Goal: Information Seeking & Learning: Learn about a topic

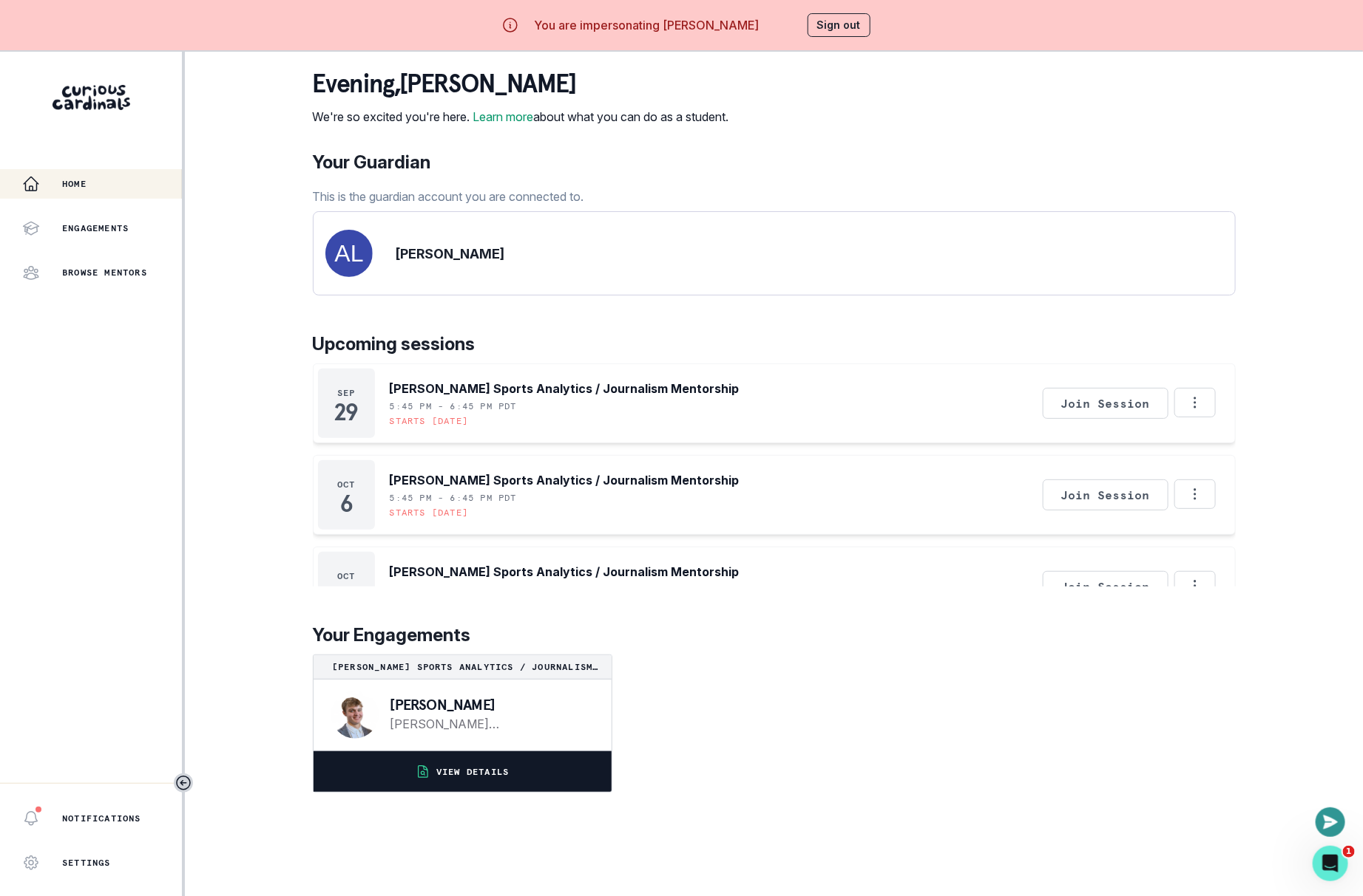
click at [518, 790] on button "VIEW DETAILS" at bounding box center [462, 771] width 298 height 40
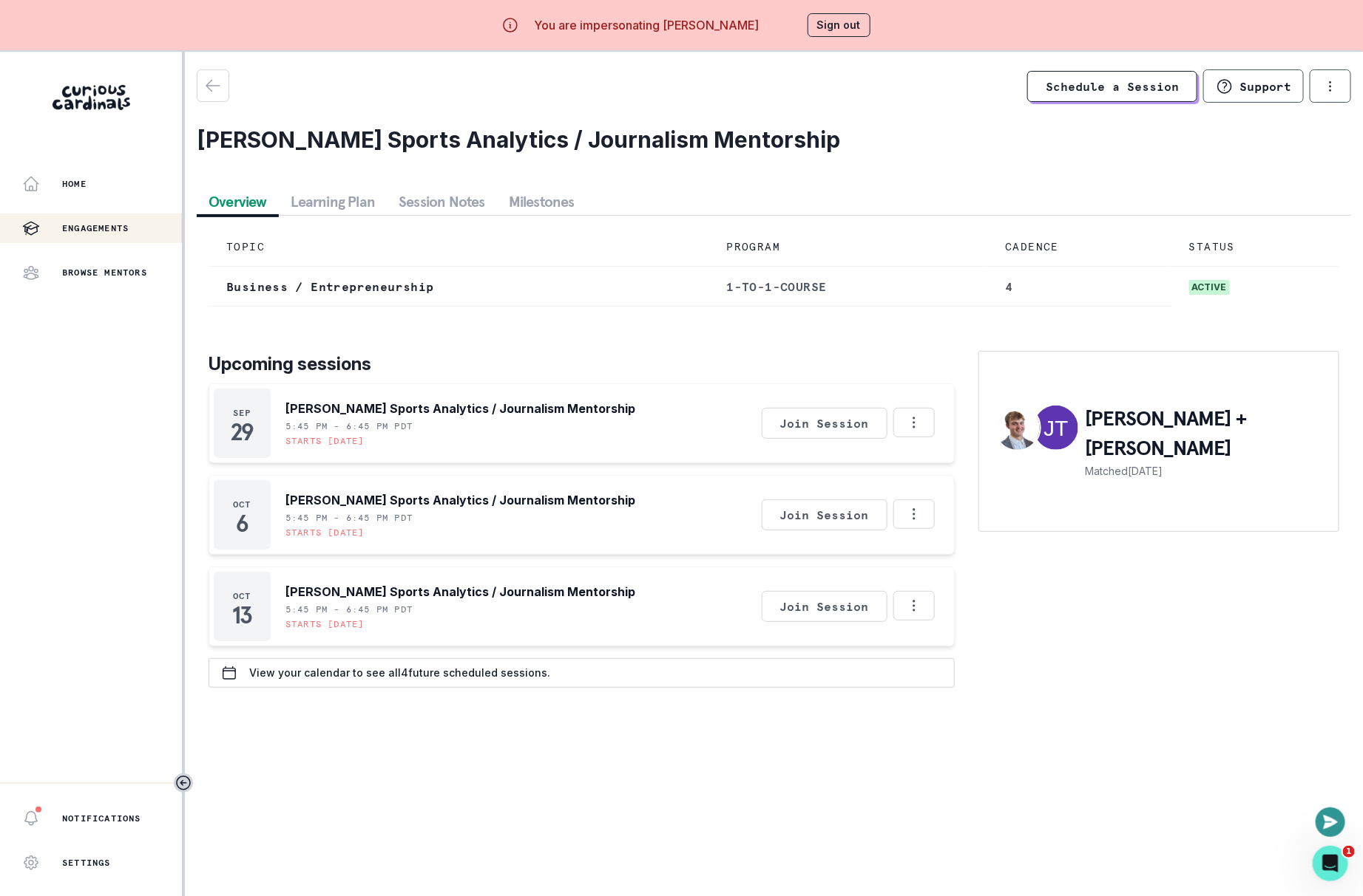
click at [450, 201] on button "Session Notes" at bounding box center [441, 202] width 111 height 27
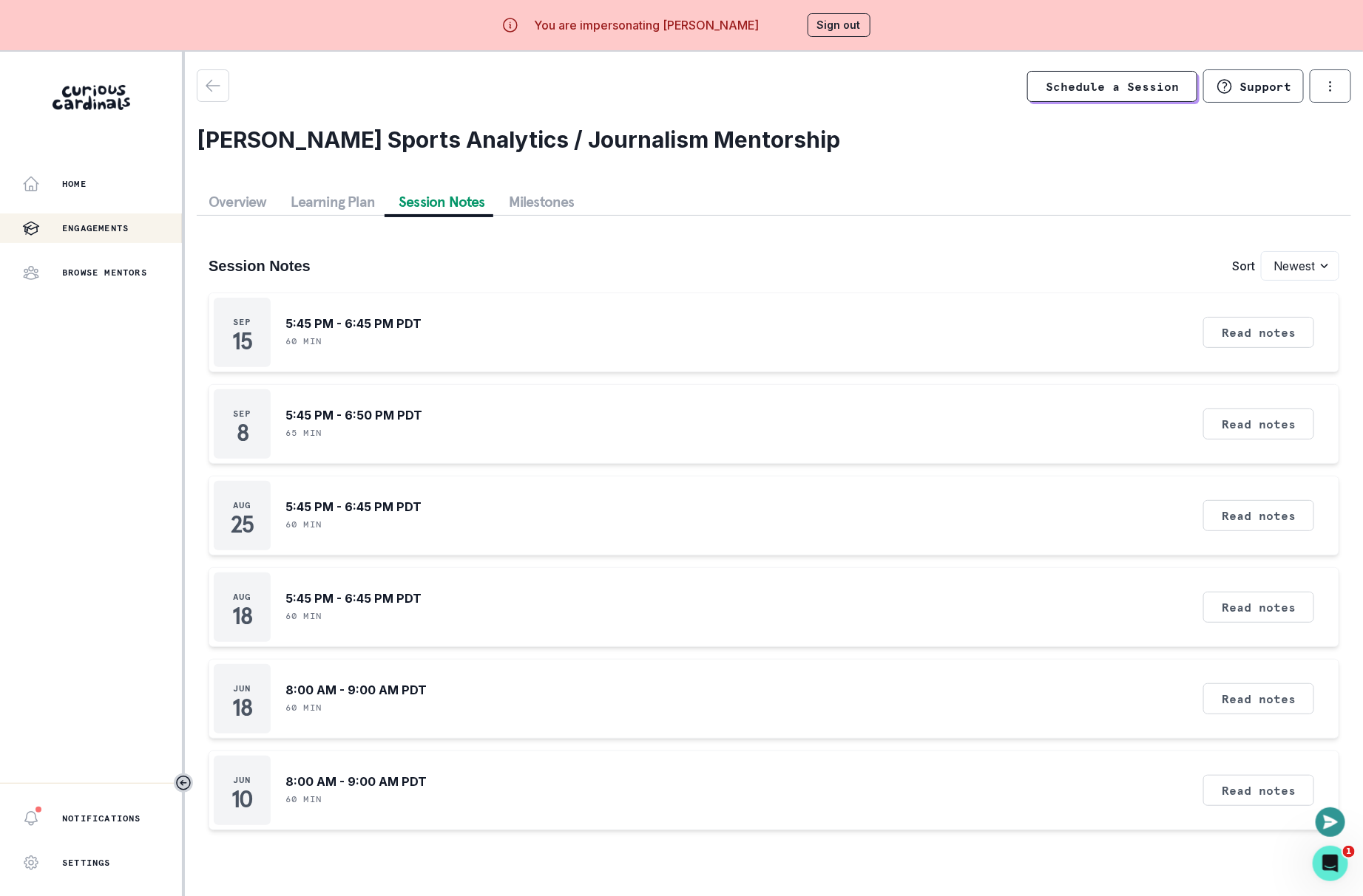
scroll to position [51, 0]
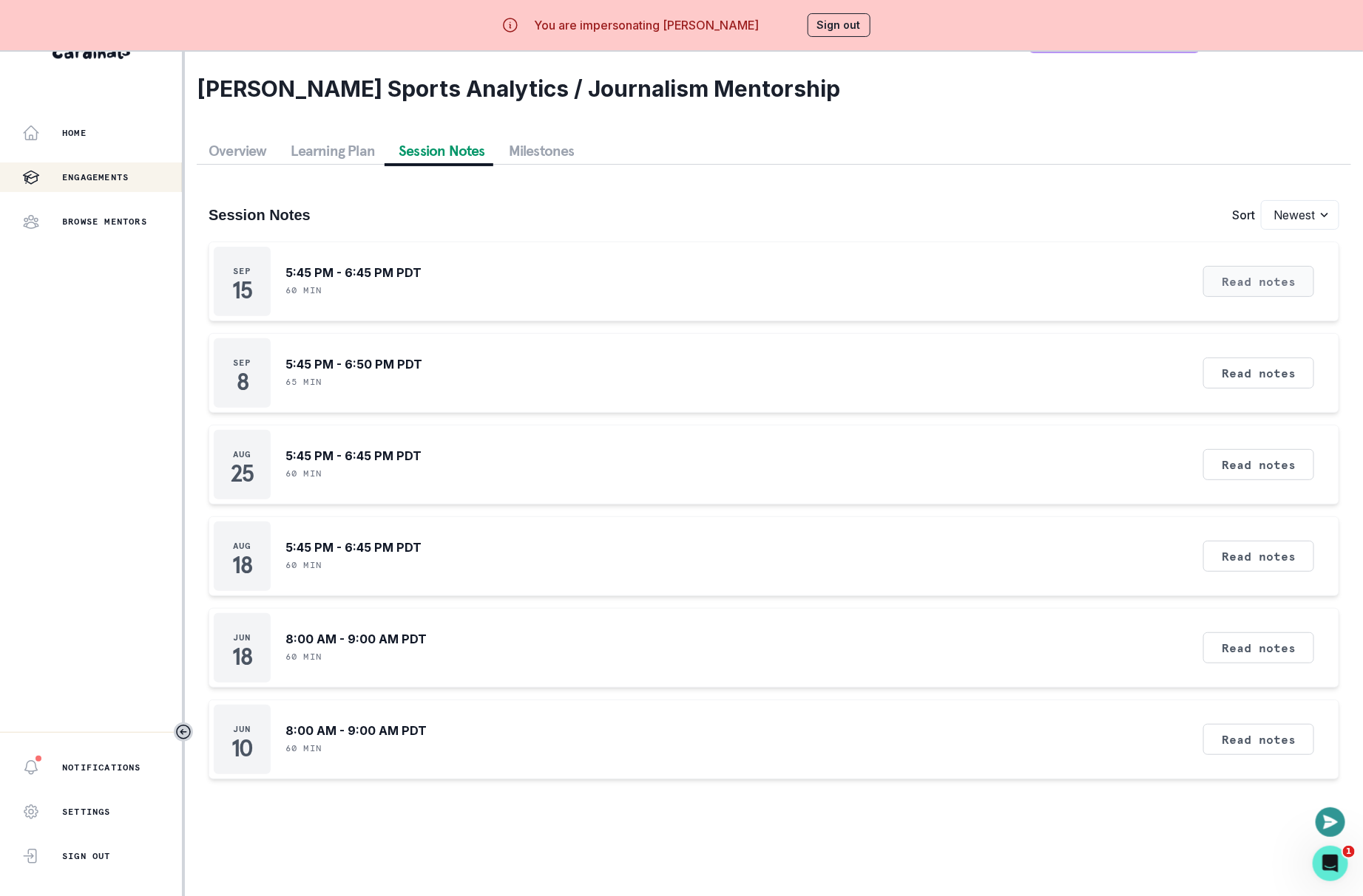
click at [1241, 272] on button "Read notes" at bounding box center [1258, 281] width 111 height 31
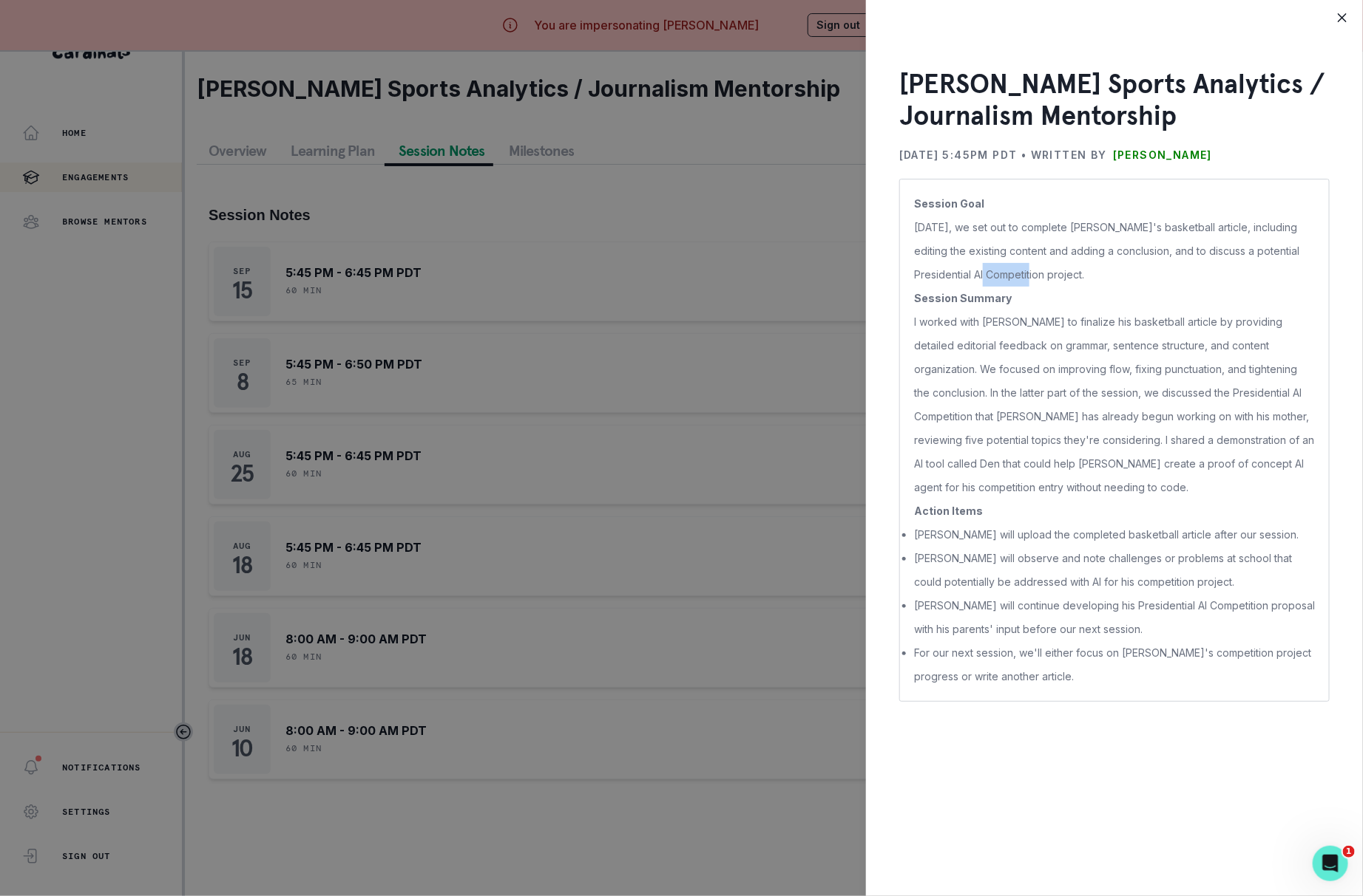
drag, startPoint x: 999, startPoint y: 276, endPoint x: 967, endPoint y: 271, distance: 32.4
click at [964, 271] on p "[DATE], we set out to complete [PERSON_NAME]'s basketball article, including ed…" at bounding box center [1114, 251] width 401 height 71
click at [1204, 259] on p "[DATE], we set out to complete [PERSON_NAME]'s basketball article, including ed…" at bounding box center [1114, 251] width 401 height 71
drag, startPoint x: 1246, startPoint y: 251, endPoint x: 1276, endPoint y: 277, distance: 39.7
click at [1277, 278] on p "[DATE], we set out to complete [PERSON_NAME]'s basketball article, including ed…" at bounding box center [1114, 251] width 401 height 71
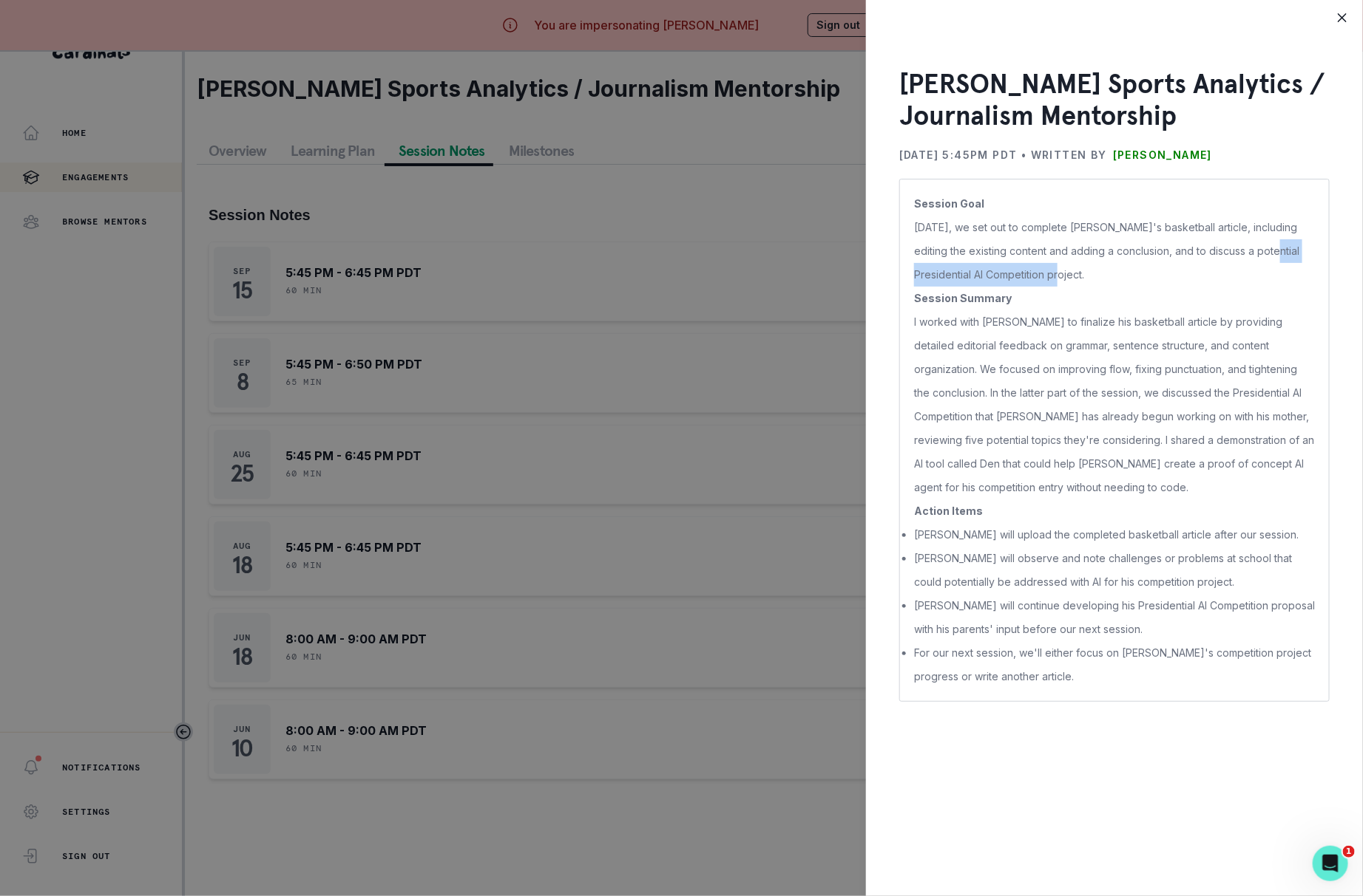
copy p "Presidential AI Competition project."
click at [719, 395] on div "[PERSON_NAME] Sports Analytics / Journalism Mentorship [DATE] 5:45PM PDT • Writ…" at bounding box center [682, 448] width 1363 height 896
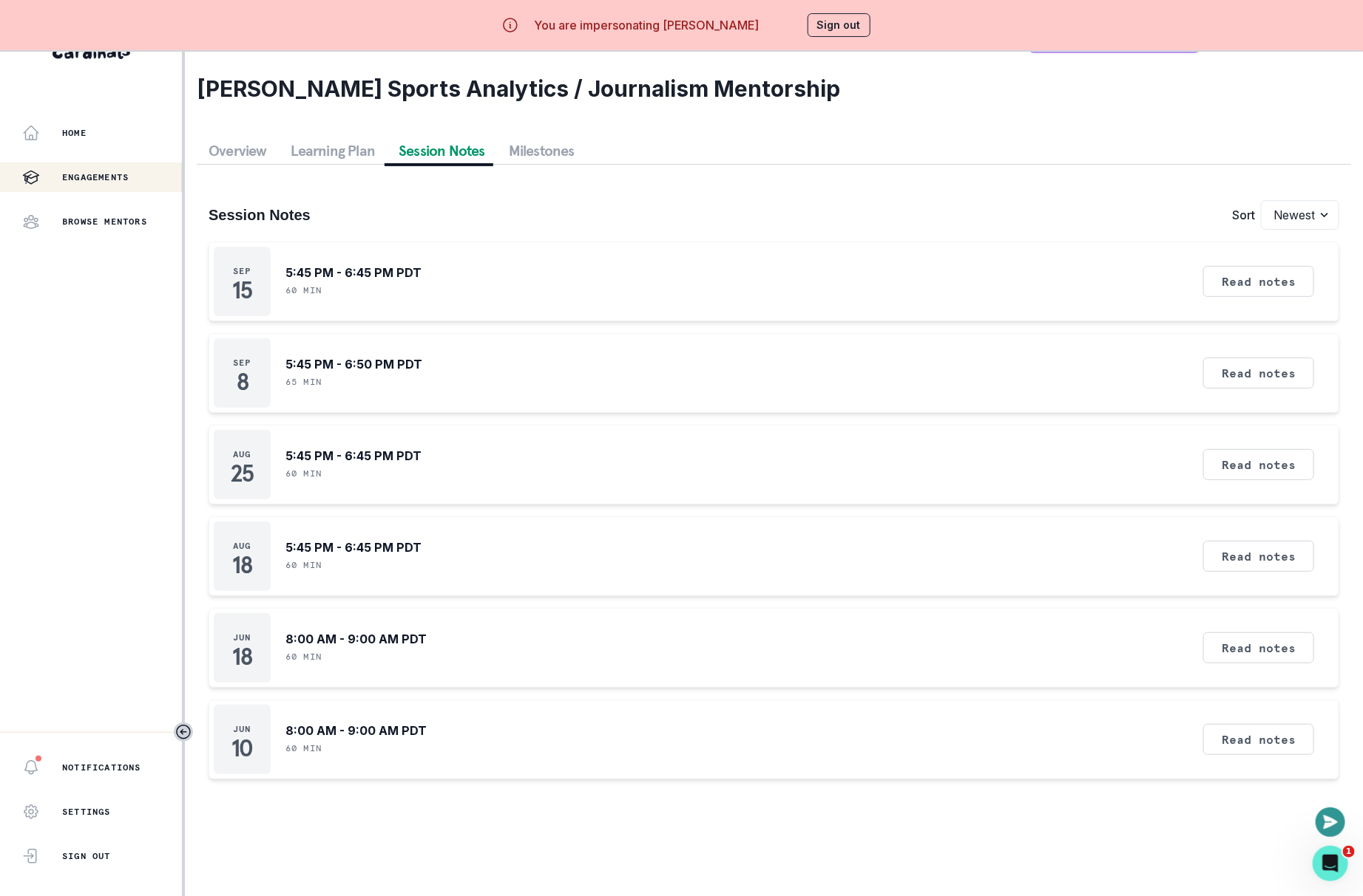
click at [719, 395] on div "[DATE] 5:45 PM - 6:50 PM PDT 65 min Read notes" at bounding box center [773, 373] width 1130 height 80
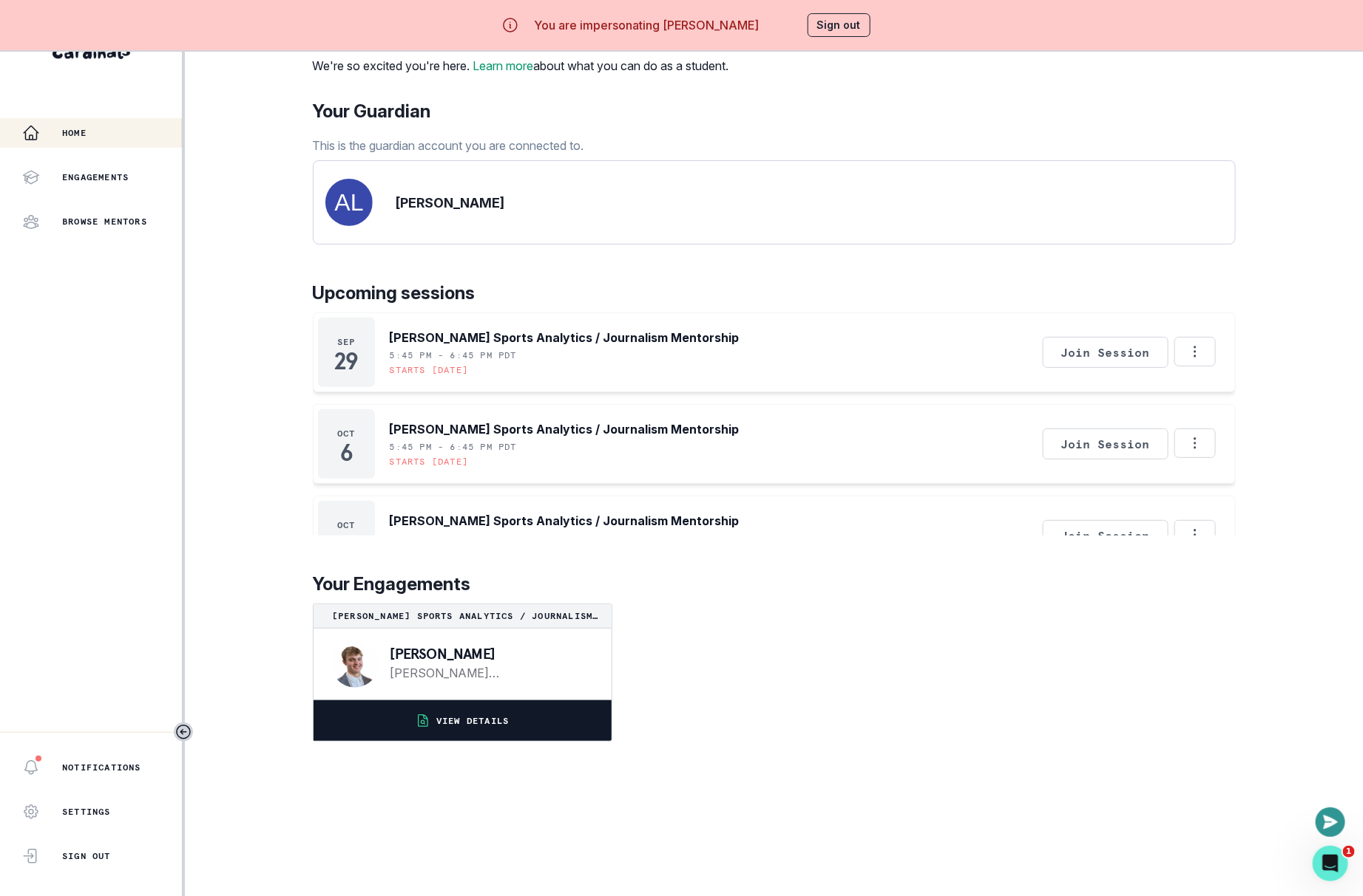
click at [494, 741] on button "VIEW DETAILS" at bounding box center [462, 721] width 298 height 40
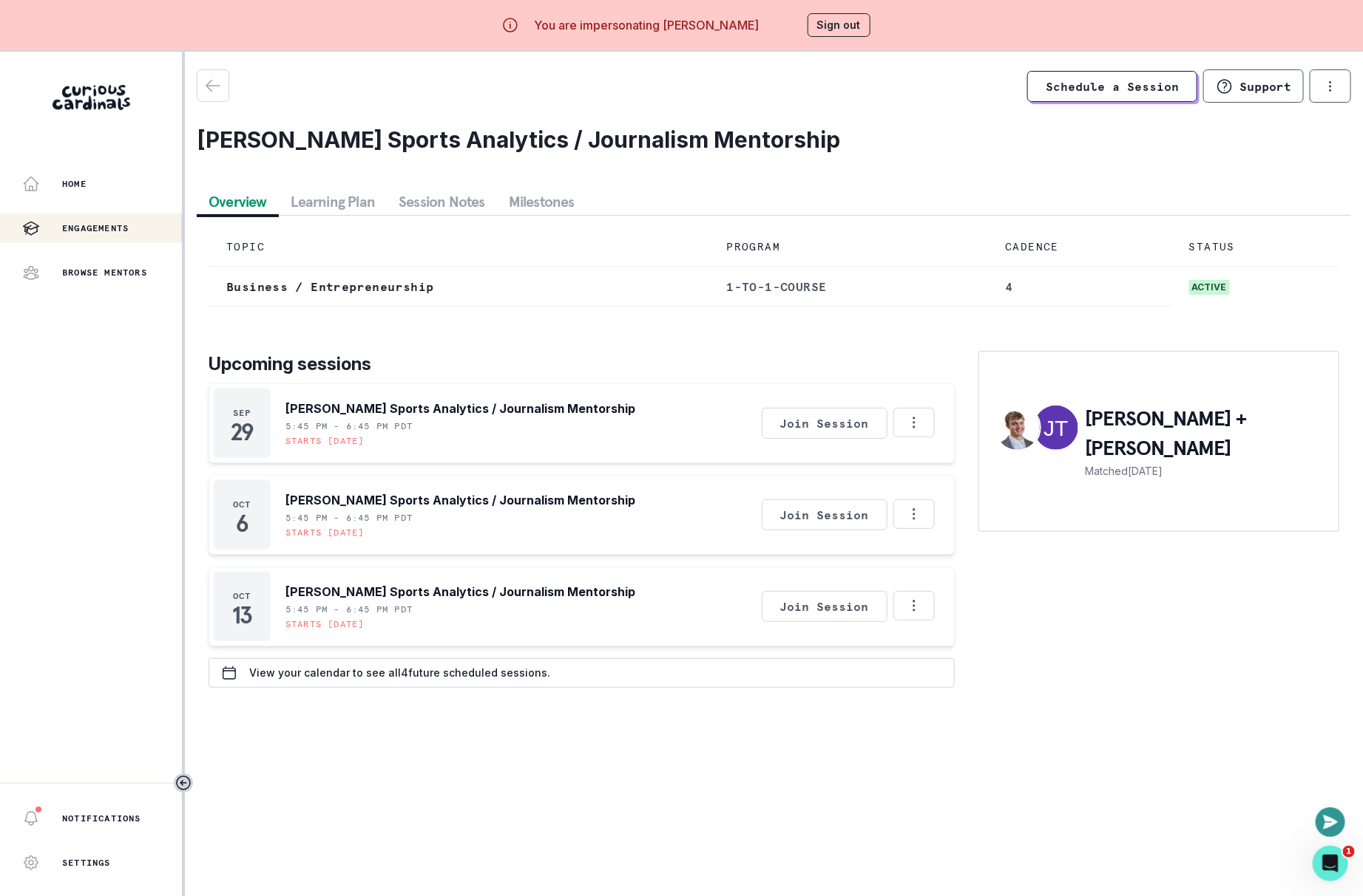
click at [441, 216] on div "TOPIC PROGRAM CADENCE STATUS Business / Entrepreneurship 1-to-1-course 4 active…" at bounding box center [774, 457] width 1154 height 484
click at [440, 209] on button "Session Notes" at bounding box center [441, 202] width 111 height 27
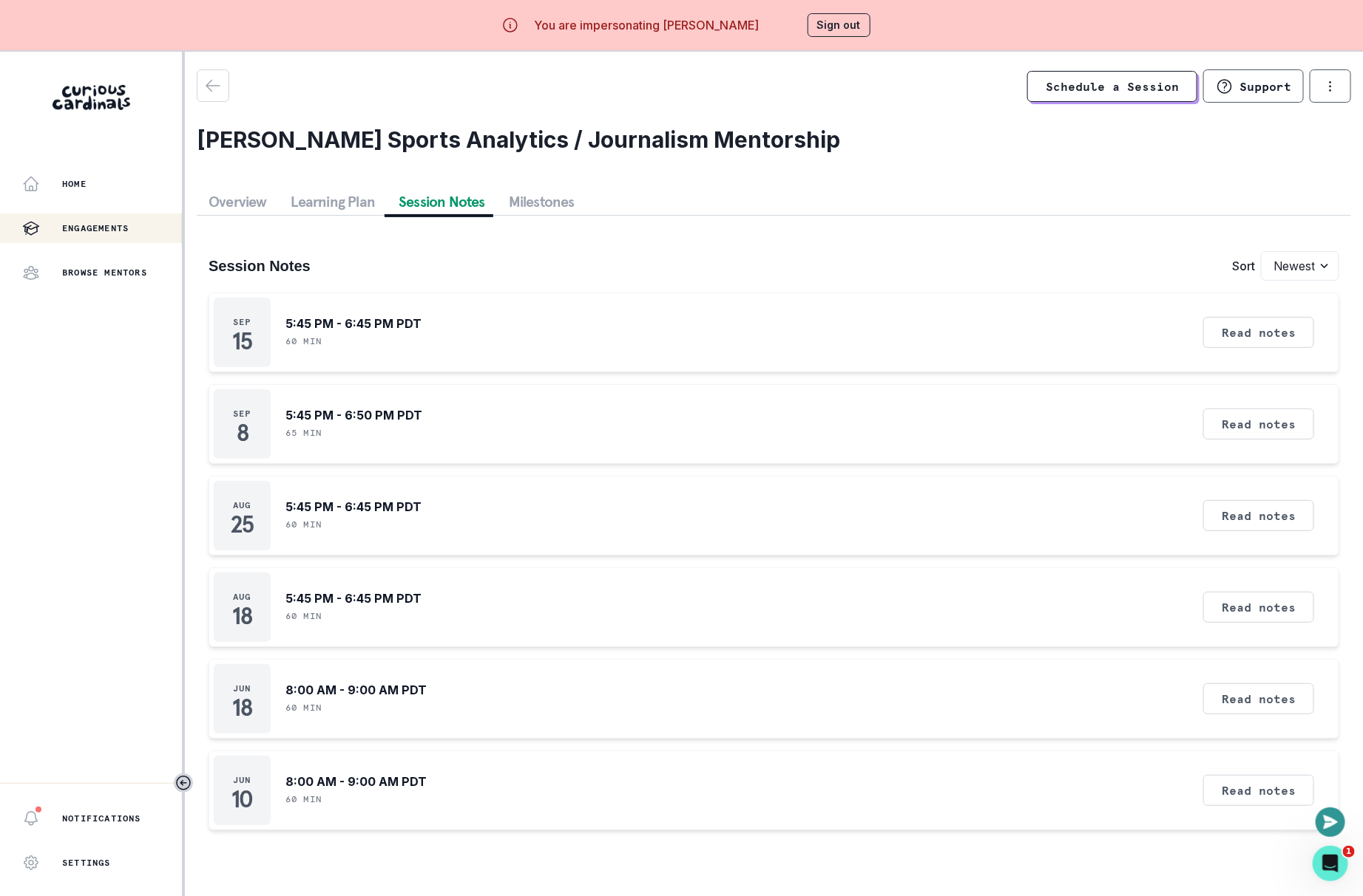
click at [745, 23] on p "You are impersonating [PERSON_NAME]" at bounding box center [646, 25] width 225 height 18
copy p "[PERSON_NAME]"
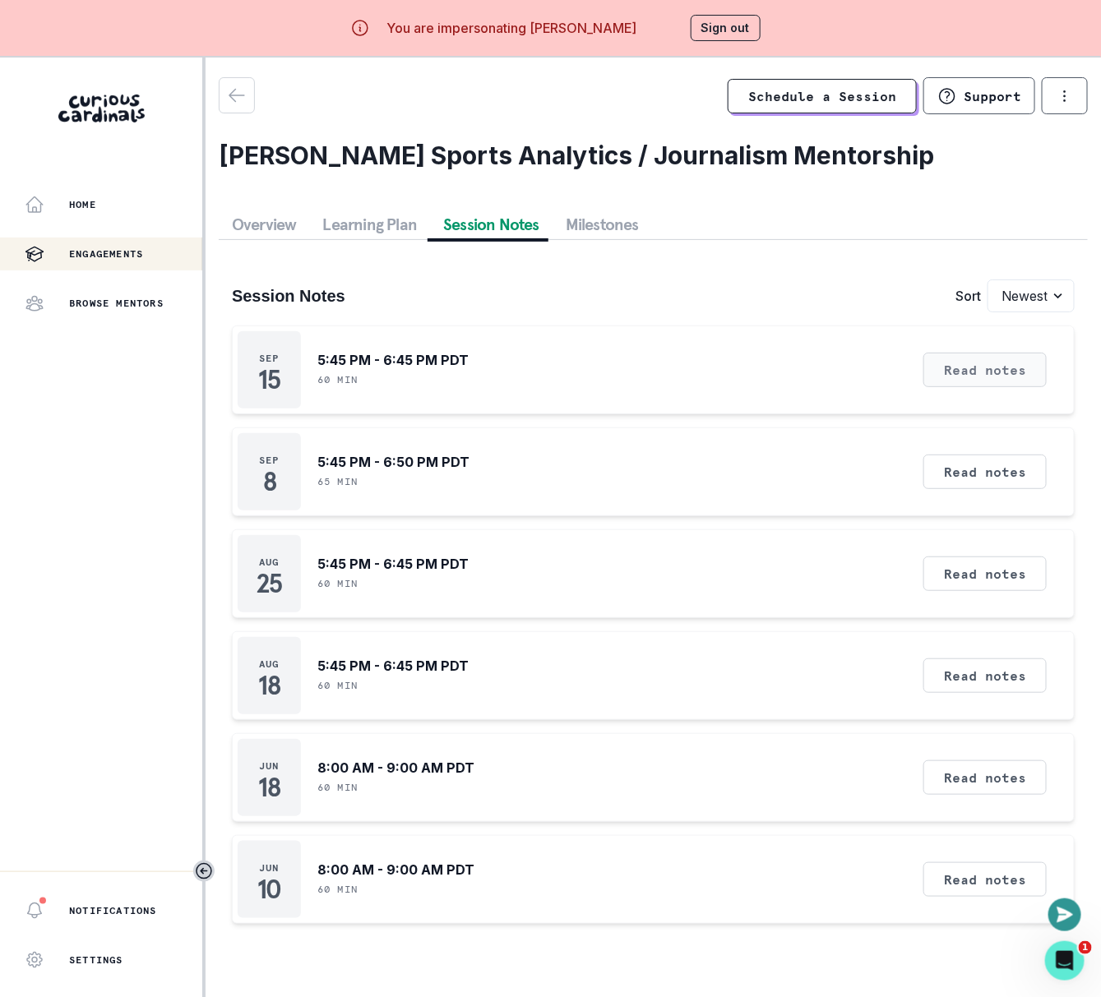
click at [973, 377] on button "Read notes" at bounding box center [984, 370] width 123 height 35
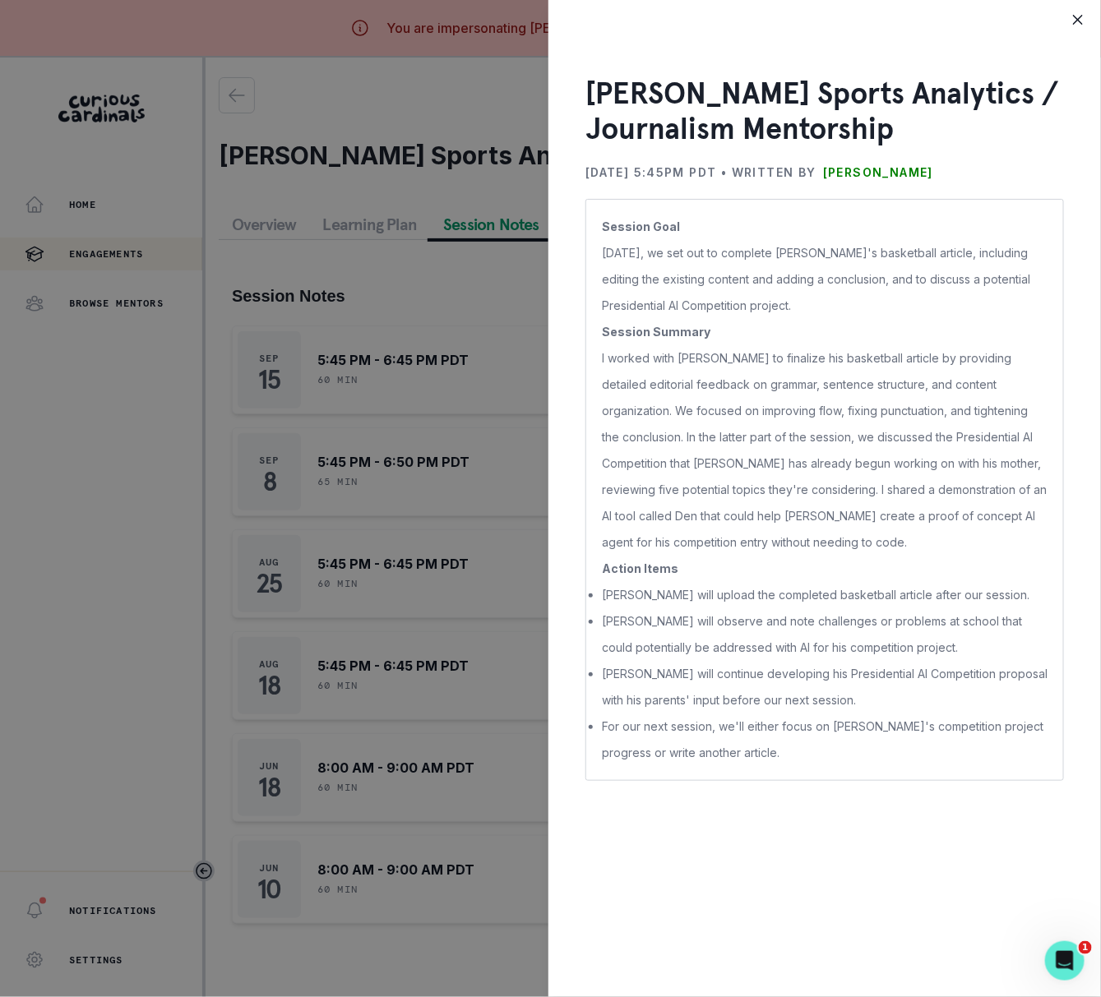
click at [417, 376] on div "[PERSON_NAME] Sports Analytics / Journalism Mentorship [DATE] 5:45PM PDT • Writ…" at bounding box center [550, 498] width 1101 height 997
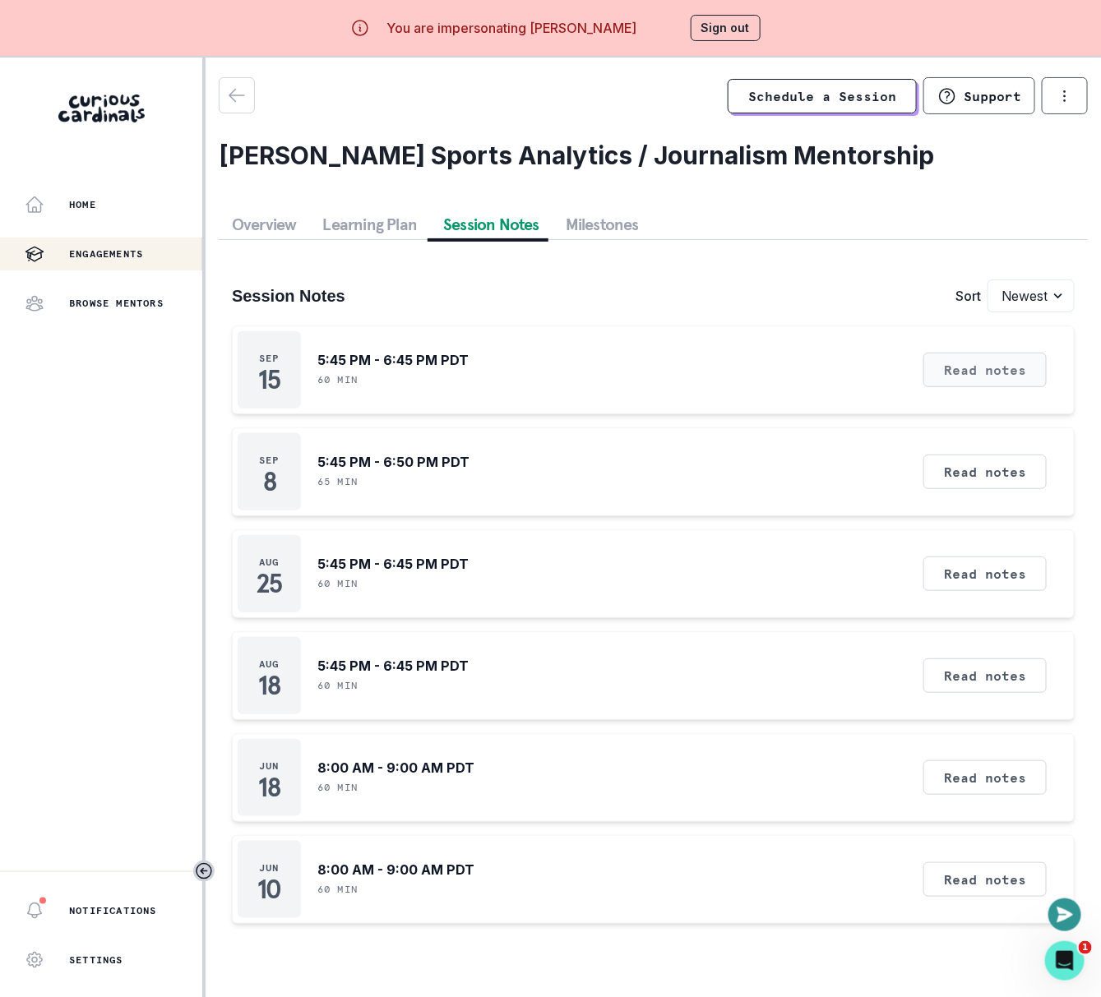
click at [992, 363] on button "Read notes" at bounding box center [984, 370] width 123 height 35
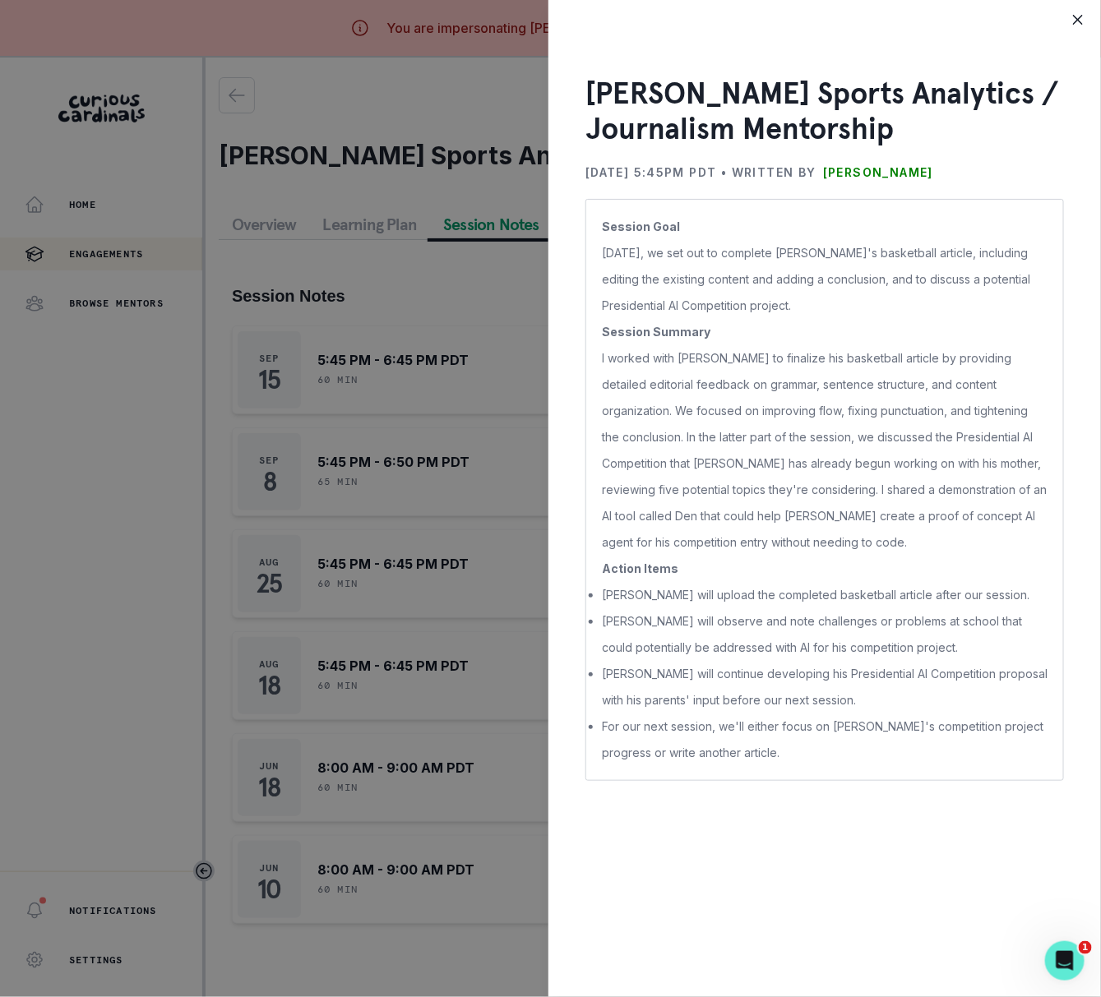
click at [494, 641] on div "[PERSON_NAME] Sports Analytics / Journalism Mentorship [DATE] 5:45PM PDT • Writ…" at bounding box center [550, 498] width 1101 height 997
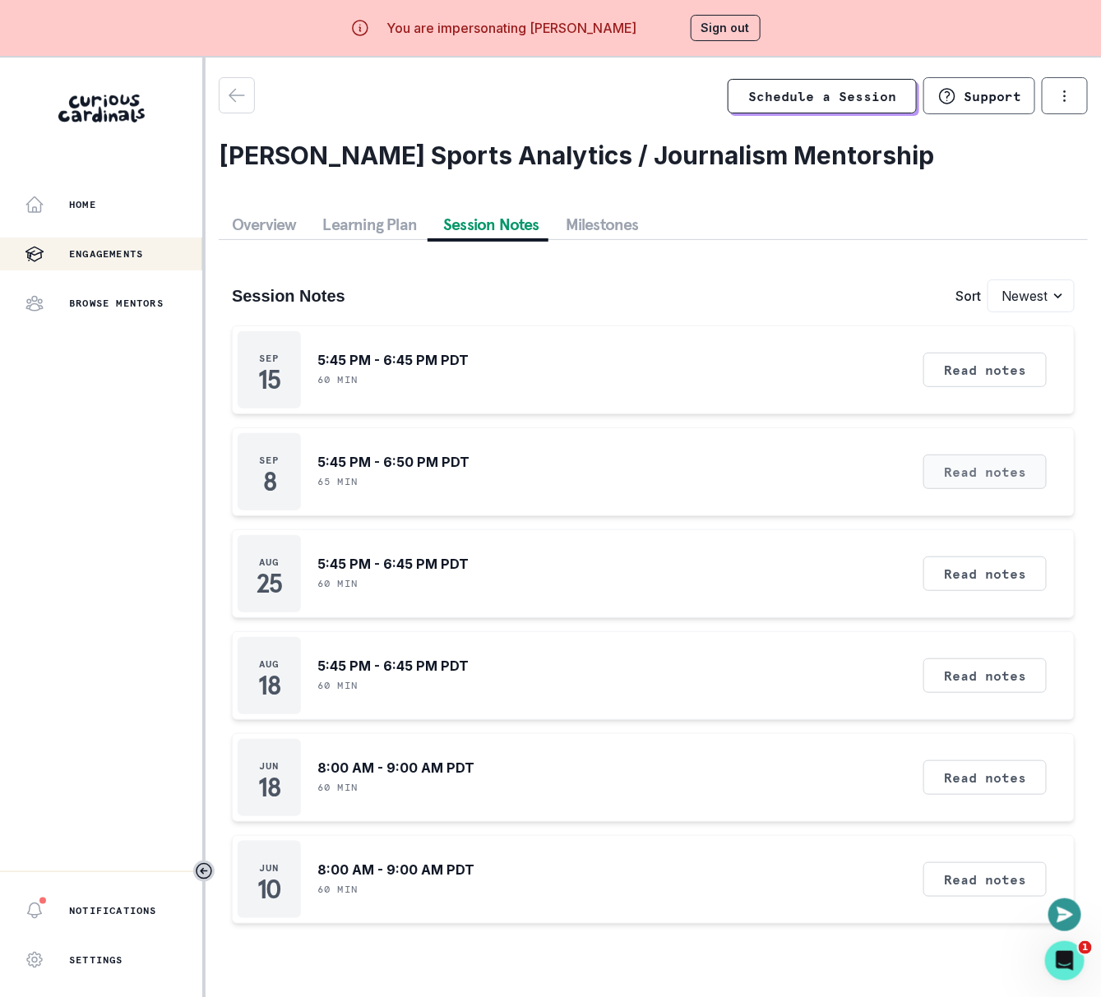
click at [939, 460] on button "Read notes" at bounding box center [984, 472] width 123 height 35
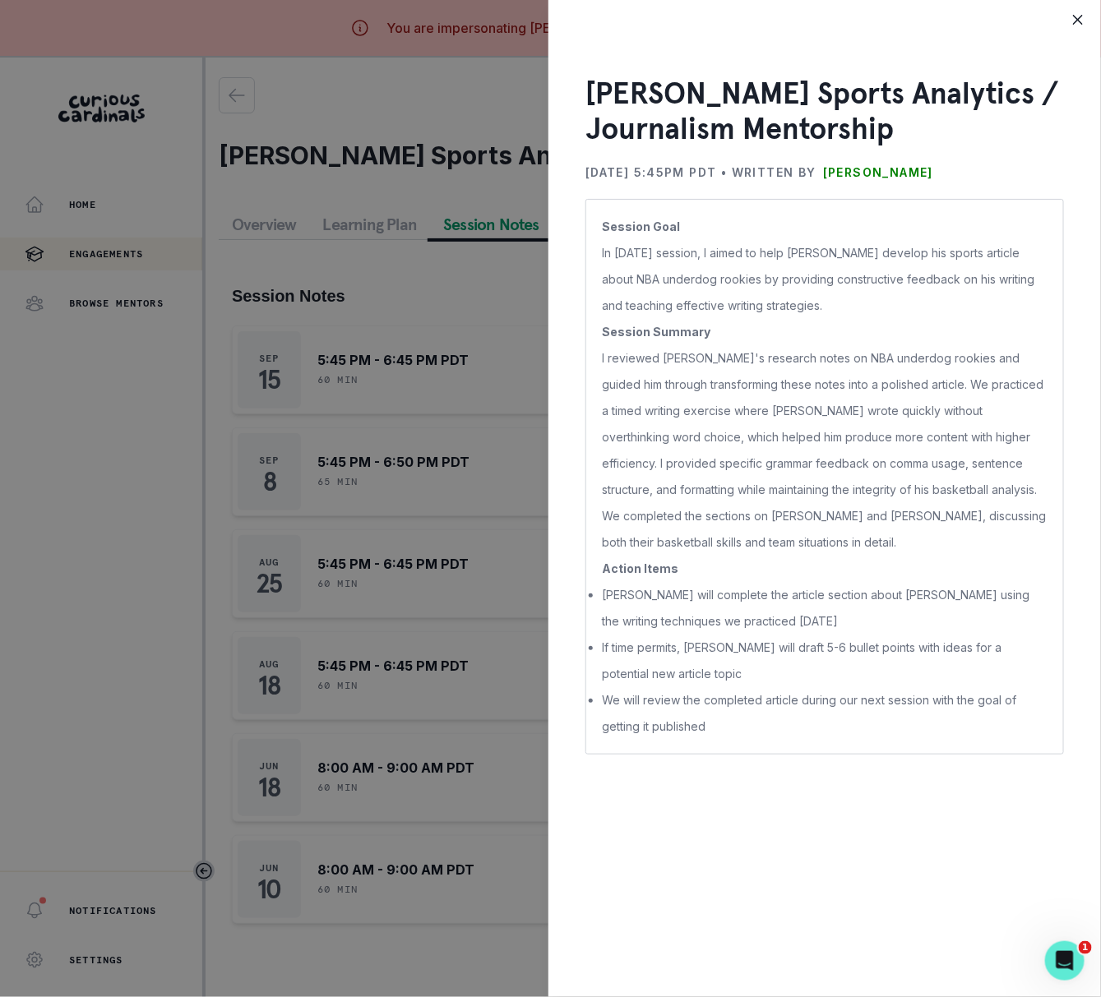
click at [382, 463] on div "[PERSON_NAME] Sports Analytics / Journalism Mentorship [DATE] 5:45PM PDT • Writ…" at bounding box center [550, 498] width 1101 height 997
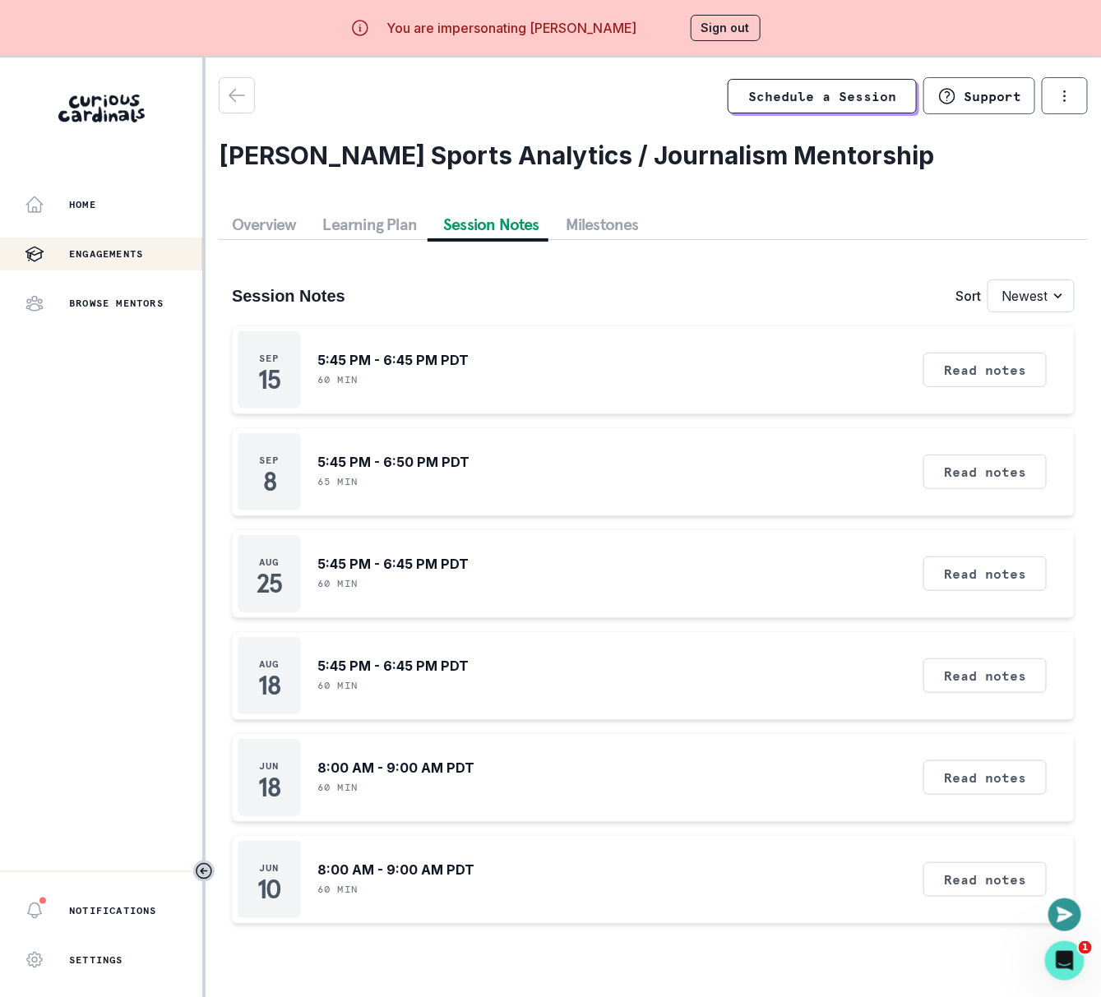
click at [1016, 303] on select "Newest Oldest" at bounding box center [1031, 296] width 87 height 33
click at [988, 280] on select "Newest Oldest" at bounding box center [1031, 296] width 87 height 33
click at [983, 366] on button "Read notes" at bounding box center [984, 370] width 123 height 35
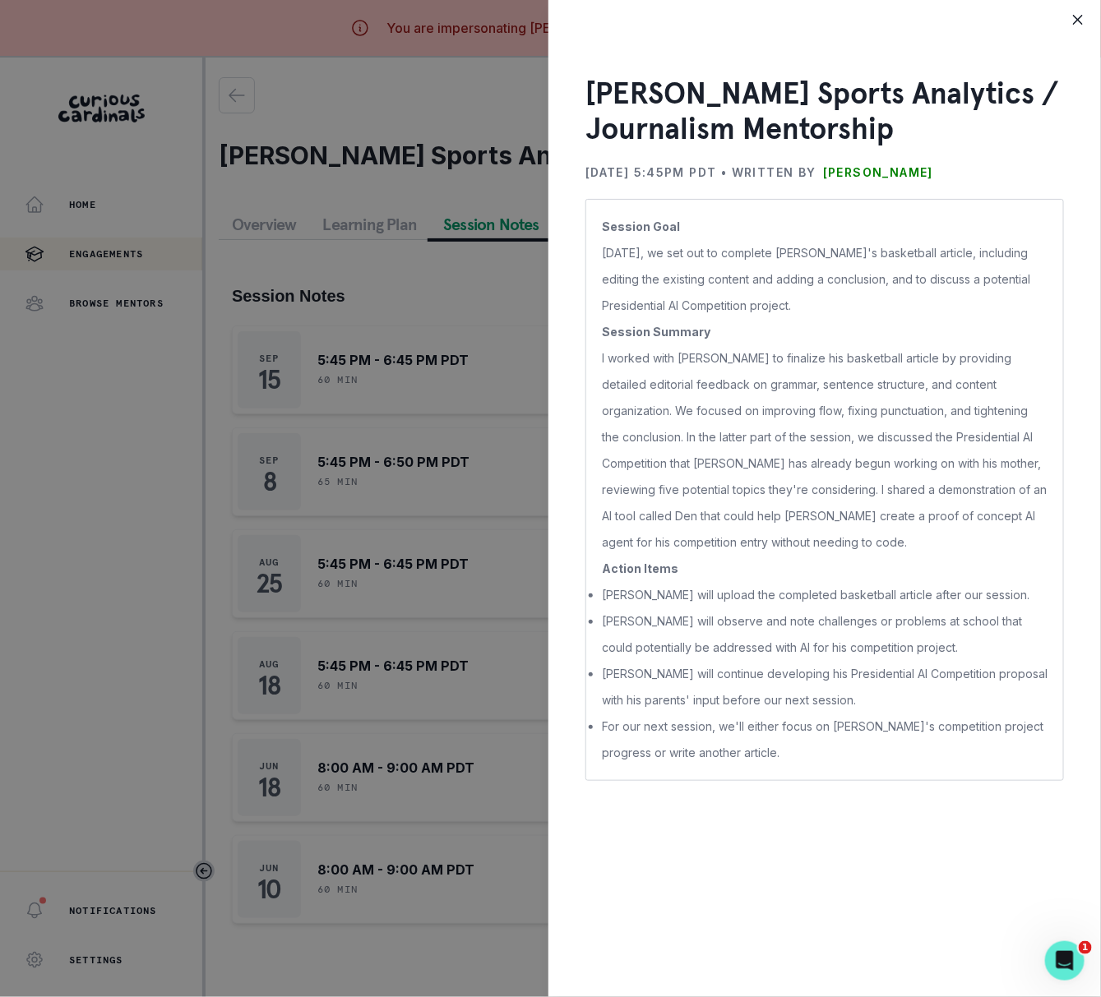
click at [335, 476] on div "[PERSON_NAME] Sports Analytics / Journalism Mentorship [DATE] 5:45PM PDT • Writ…" at bounding box center [550, 498] width 1101 height 997
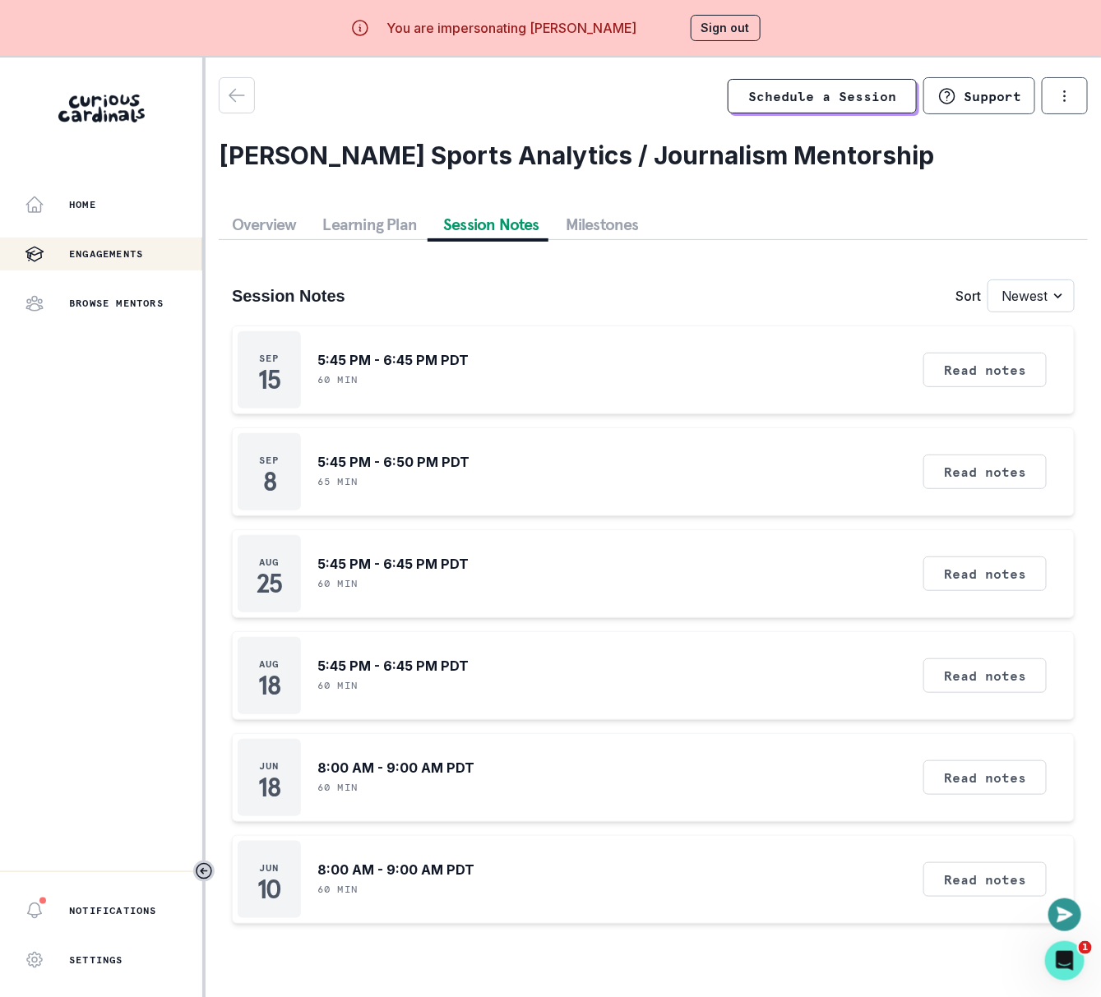
click at [1049, 296] on select "Newest Oldest" at bounding box center [1031, 296] width 87 height 33
click at [988, 280] on select "Newest Oldest" at bounding box center [1031, 296] width 87 height 33
click at [882, 340] on div "[DATE] 5:45 PM - 6:45 PM PDT 60 min Read notes" at bounding box center [653, 370] width 843 height 89
click at [983, 336] on div "Read notes" at bounding box center [985, 369] width 135 height 77
click at [1002, 368] on button "Read notes" at bounding box center [984, 370] width 123 height 35
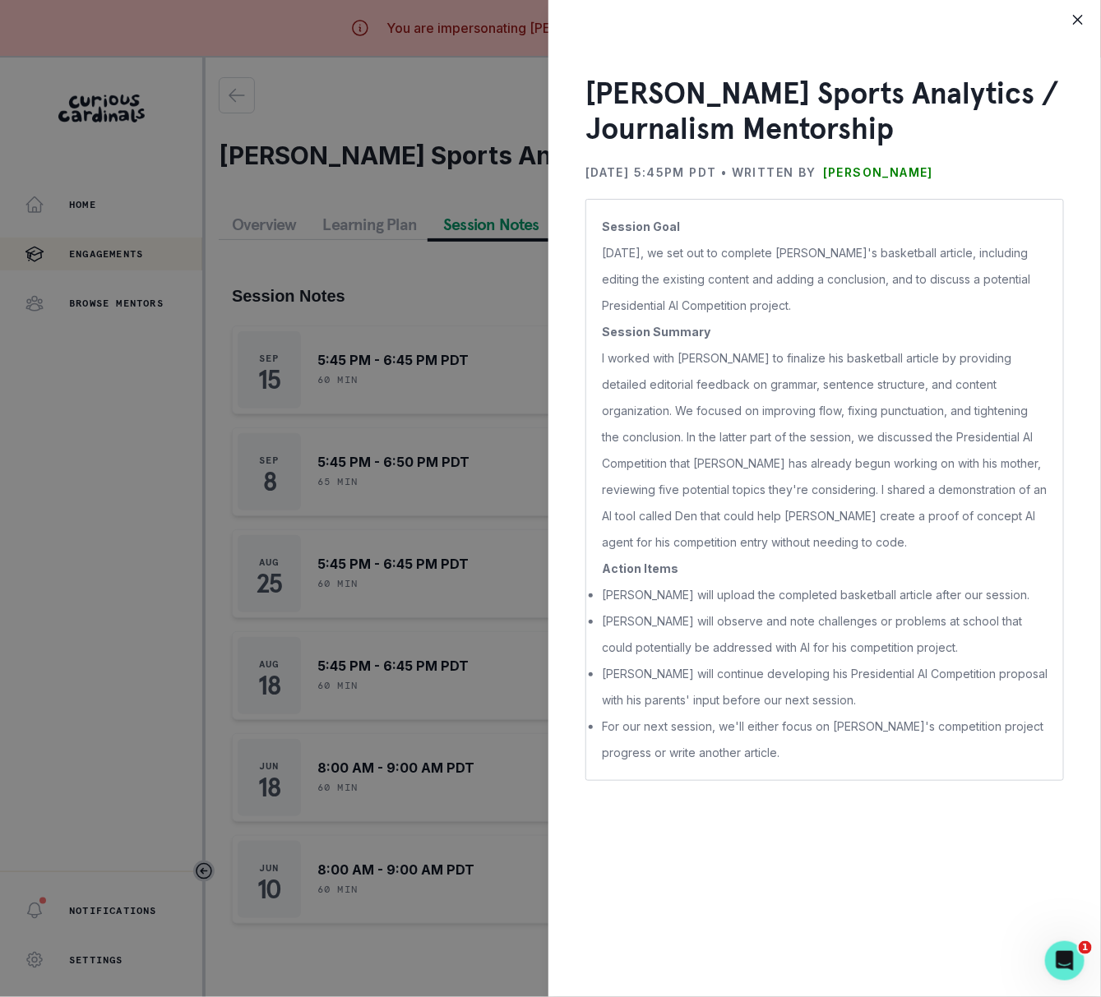
click at [483, 420] on div "[PERSON_NAME] Sports Analytics / Journalism Mentorship [DATE] 5:45PM PDT • Writ…" at bounding box center [550, 498] width 1101 height 997
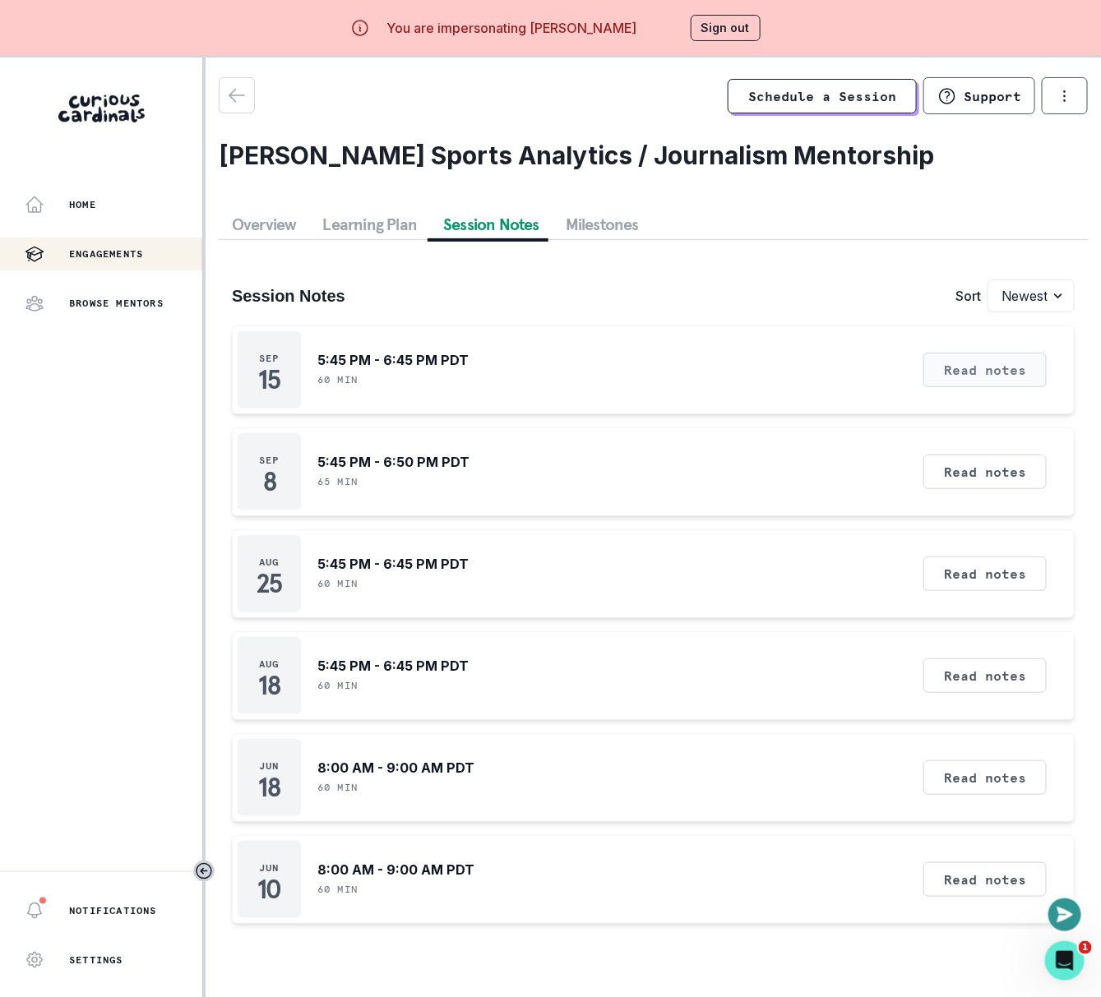
click at [984, 378] on button "Read notes" at bounding box center [984, 370] width 123 height 35
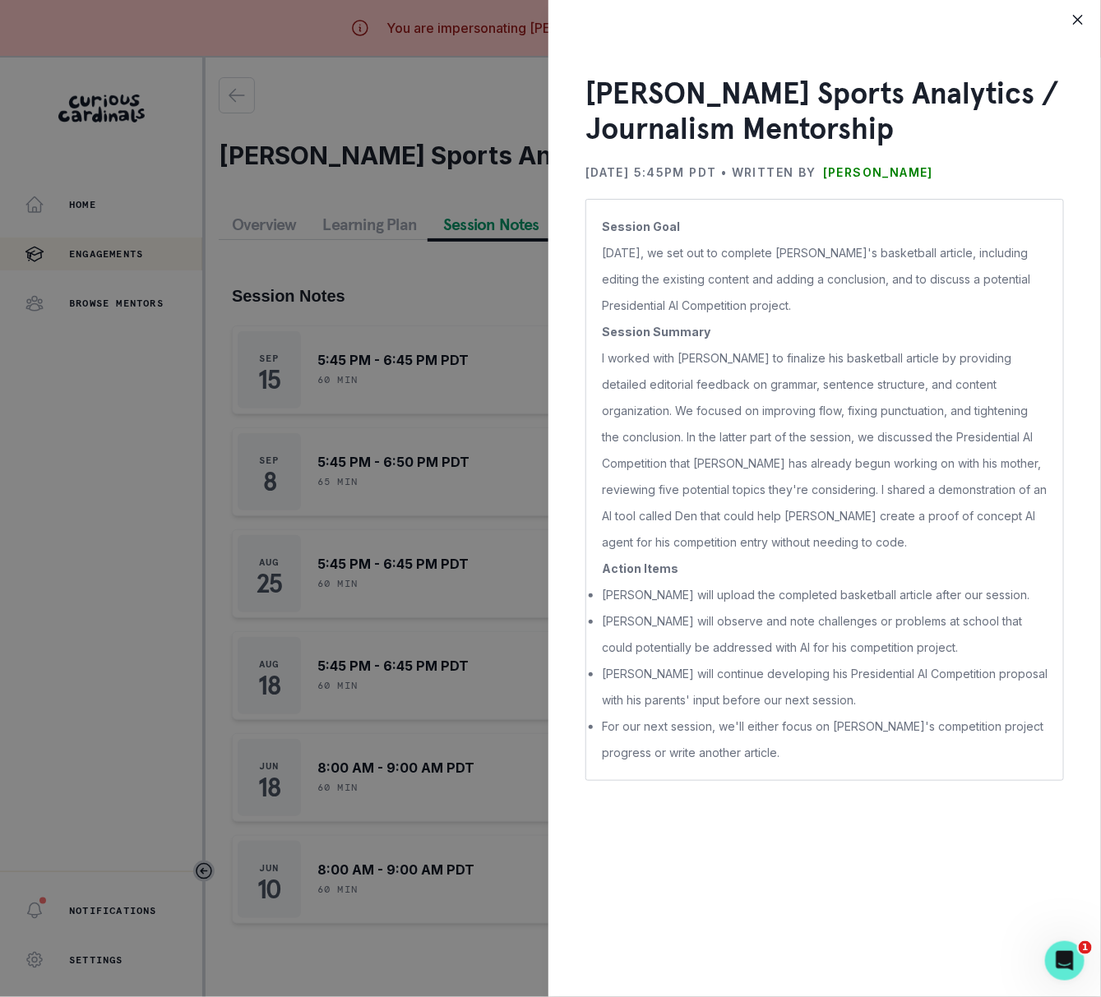
click at [487, 453] on div "[PERSON_NAME] Sports Analytics / Journalism Mentorship [DATE] 5:45PM PDT • Writ…" at bounding box center [550, 498] width 1101 height 997
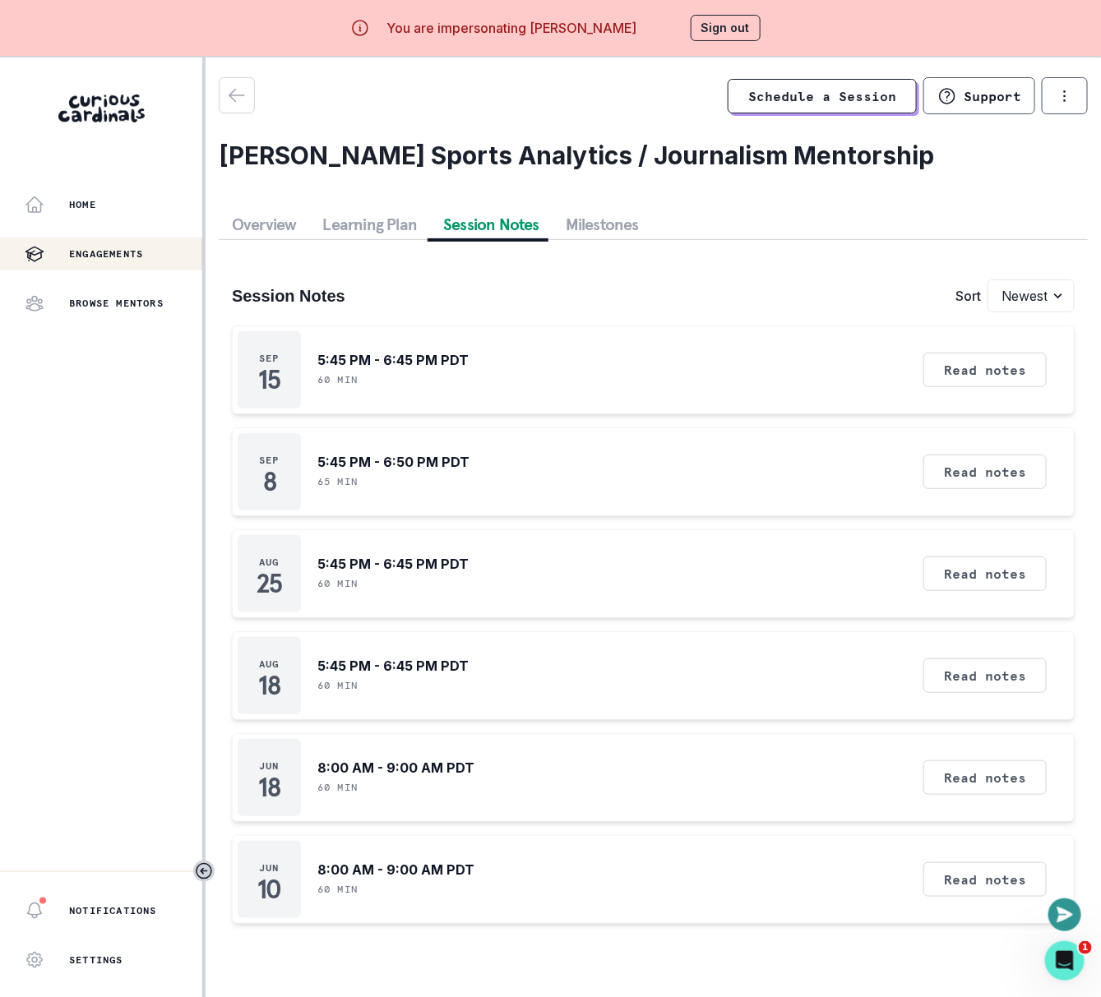
click at [731, 15] on button "Sign out" at bounding box center [726, 28] width 70 height 26
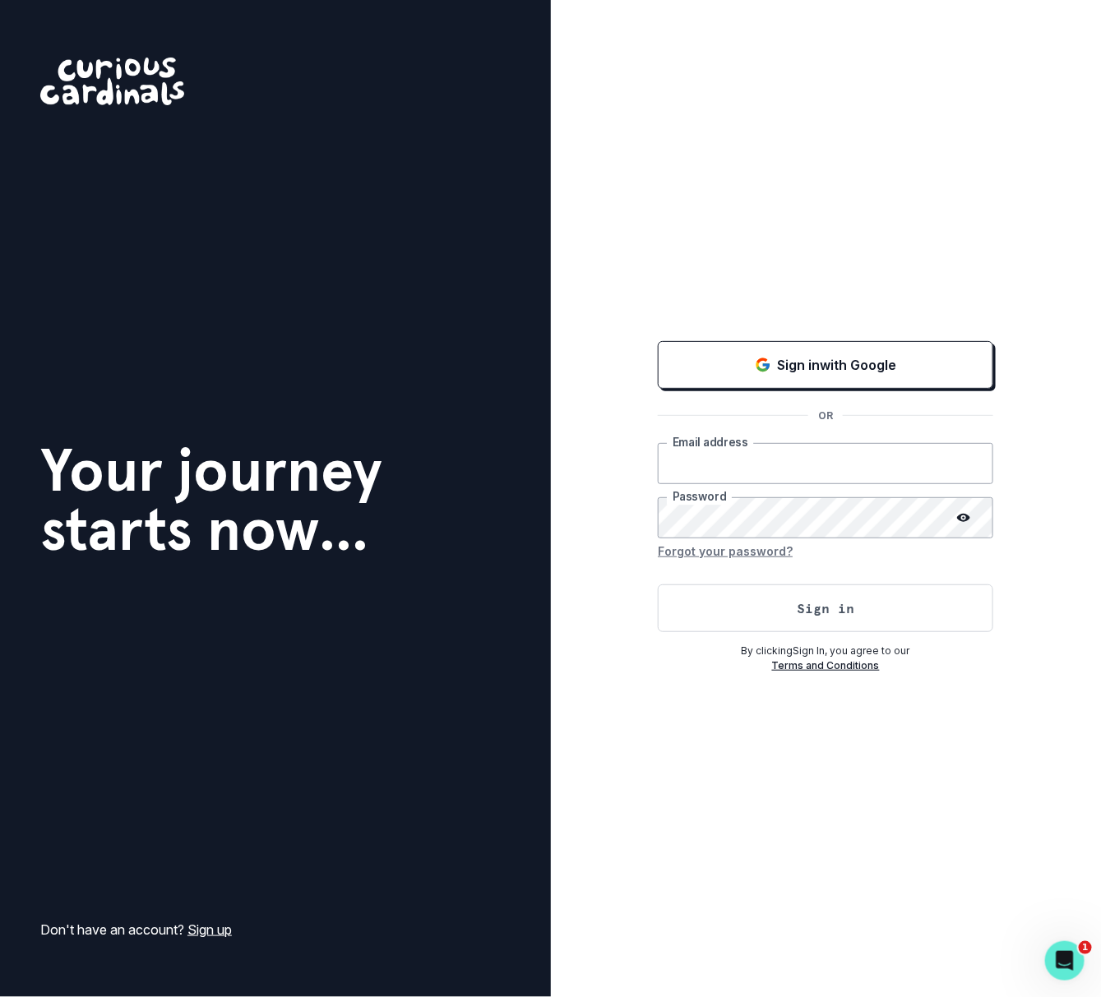
type input "[EMAIL_ADDRESS][DOMAIN_NAME]"
click at [779, 568] on form "[EMAIL_ADDRESS][DOMAIN_NAME] Email address Password Forgot your password? Sign …" at bounding box center [826, 537] width 336 height 189
click at [761, 599] on button "Sign in" at bounding box center [826, 609] width 336 height 48
